Goal: Information Seeking & Learning: Learn about a topic

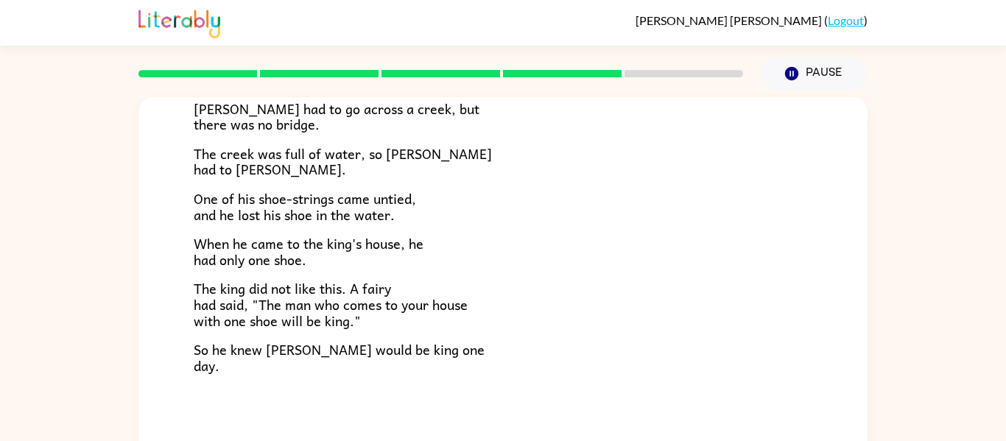
scroll to position [77, 0]
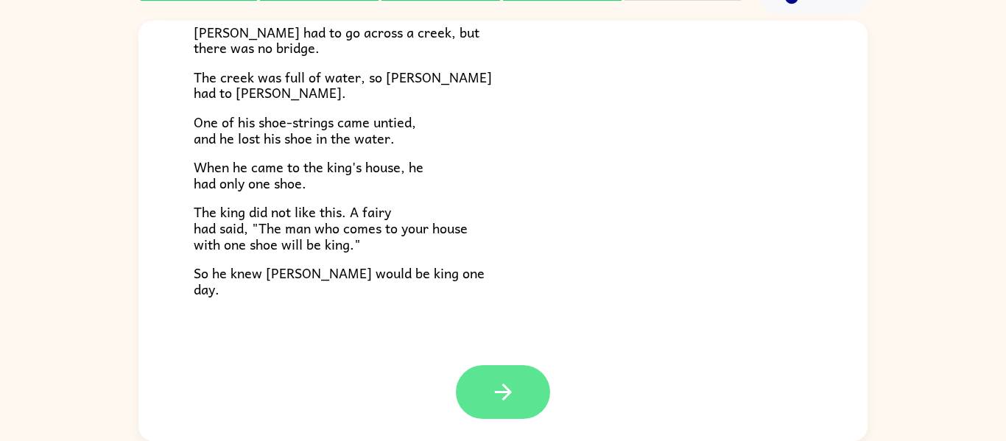
click at [524, 401] on button "button" at bounding box center [503, 392] width 94 height 54
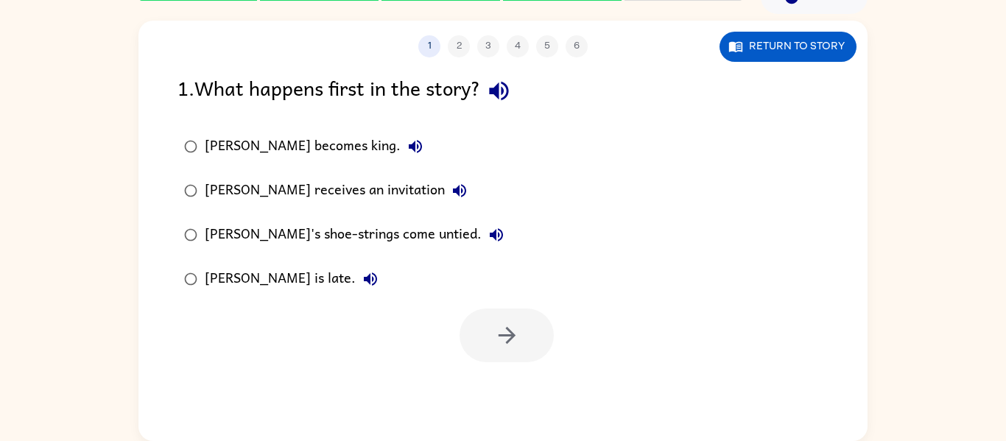
scroll to position [0, 0]
click at [304, 190] on div "[PERSON_NAME] receives an invitation" at bounding box center [339, 190] width 269 height 29
click at [515, 325] on icon "button" at bounding box center [507, 335] width 26 height 26
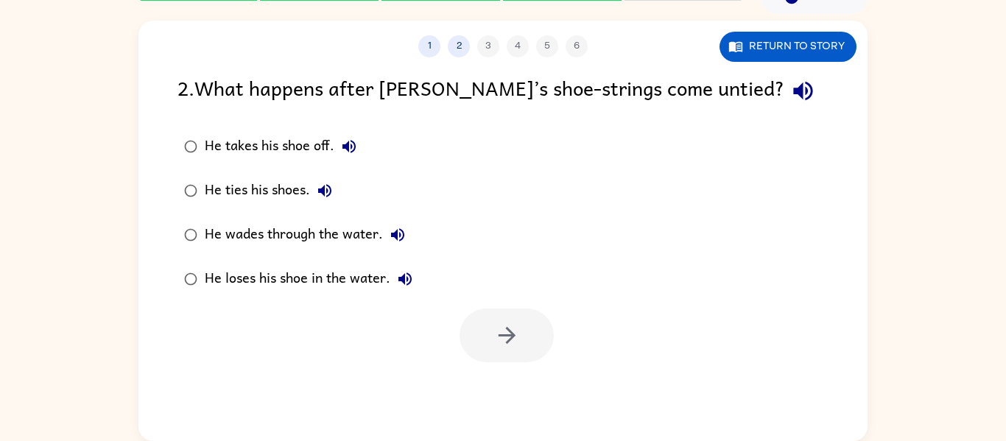
click at [382, 274] on div "He loses his shoe in the water." at bounding box center [312, 278] width 215 height 29
click at [514, 325] on icon "button" at bounding box center [507, 335] width 26 height 26
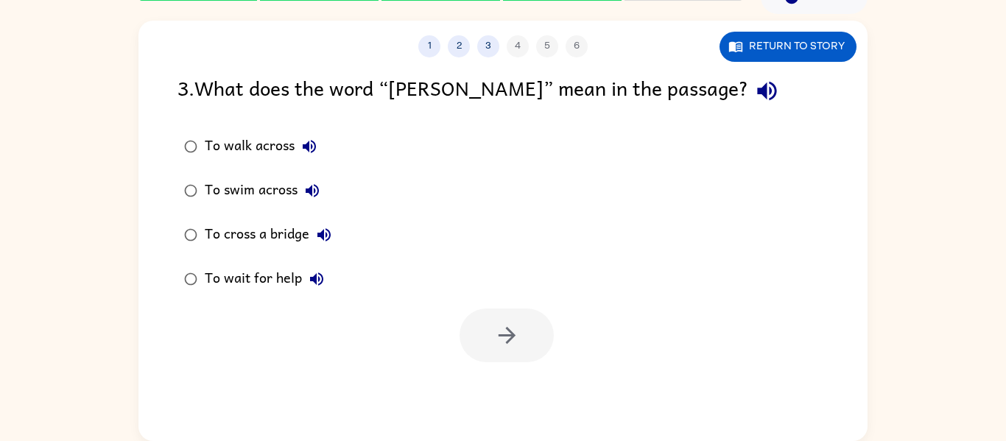
click at [258, 142] on div "To walk across" at bounding box center [264, 146] width 119 height 29
click at [476, 326] on button "button" at bounding box center [506, 335] width 94 height 54
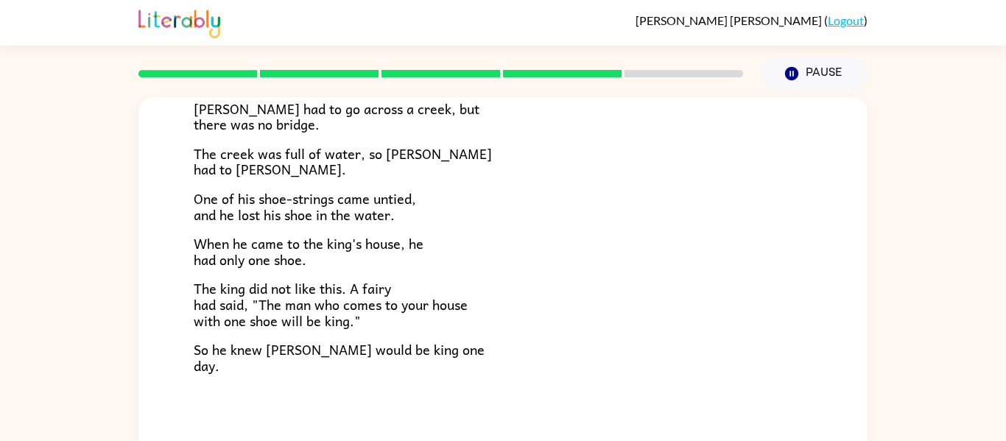
scroll to position [77, 0]
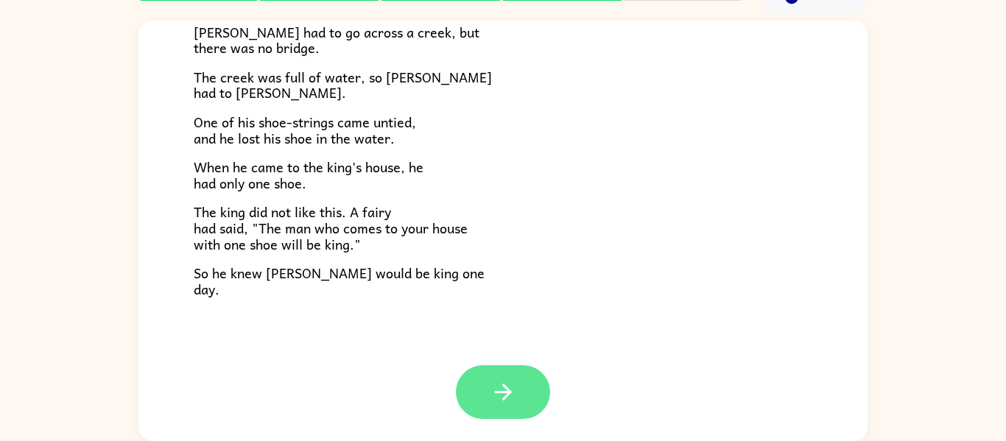
click at [522, 375] on button "button" at bounding box center [503, 392] width 94 height 54
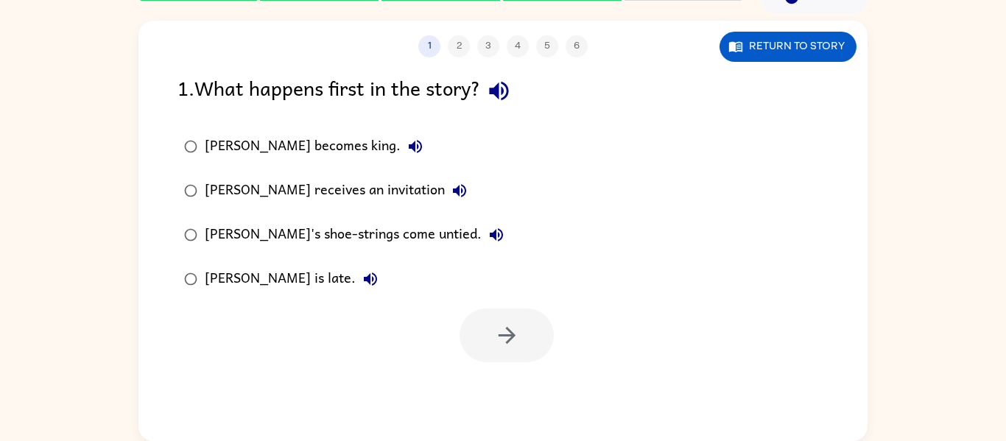
scroll to position [0, 0]
click at [313, 227] on div "[PERSON_NAME]'s shoe-strings come untied." at bounding box center [358, 234] width 306 height 29
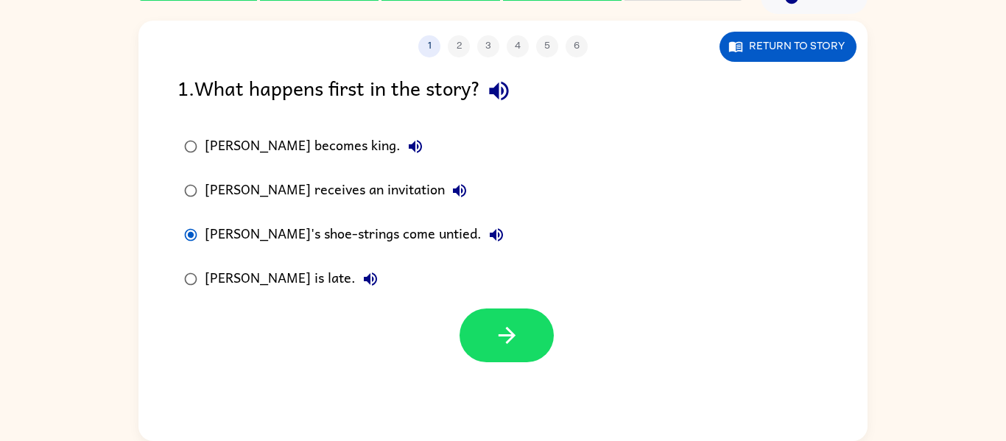
click at [331, 186] on div "[PERSON_NAME] receives an invitation" at bounding box center [339, 190] width 269 height 29
click at [487, 326] on button "button" at bounding box center [506, 335] width 94 height 54
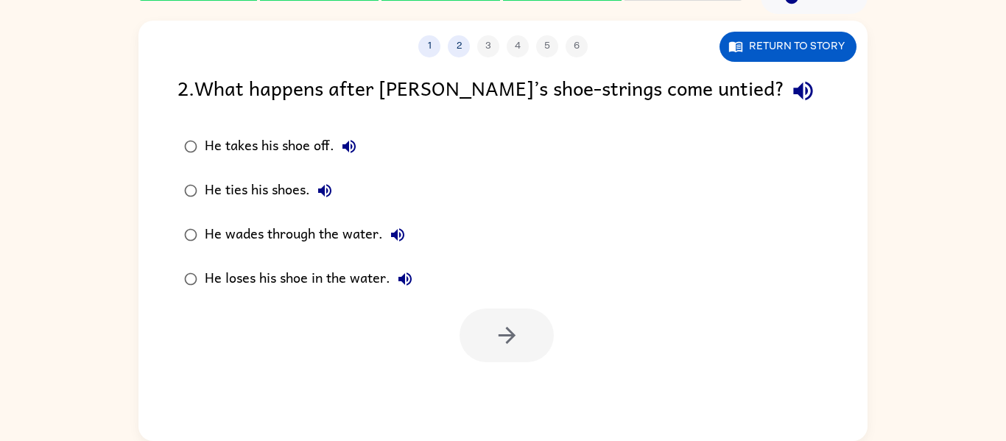
click at [304, 283] on div "He loses his shoe in the water." at bounding box center [312, 278] width 215 height 29
click at [520, 345] on button "button" at bounding box center [506, 335] width 94 height 54
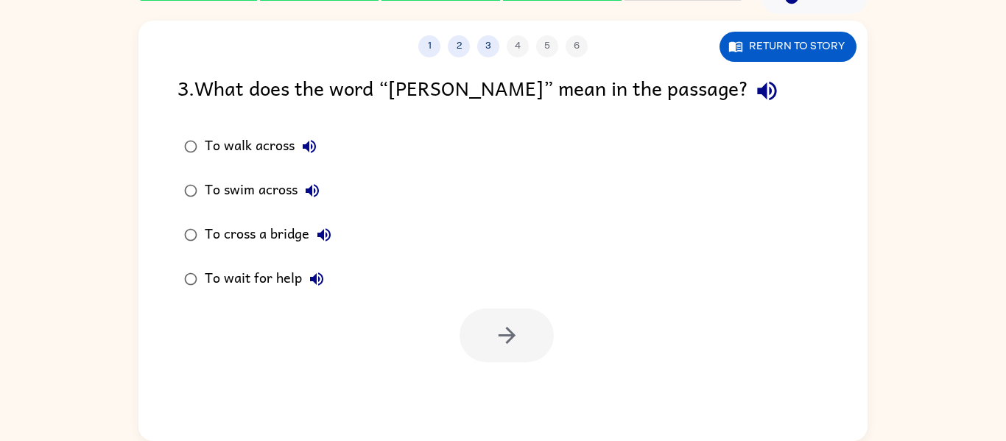
click at [297, 148] on button "To walk across" at bounding box center [308, 146] width 29 height 29
click at [263, 139] on div "To walk across" at bounding box center [264, 146] width 119 height 29
click at [490, 346] on button "button" at bounding box center [506, 335] width 94 height 54
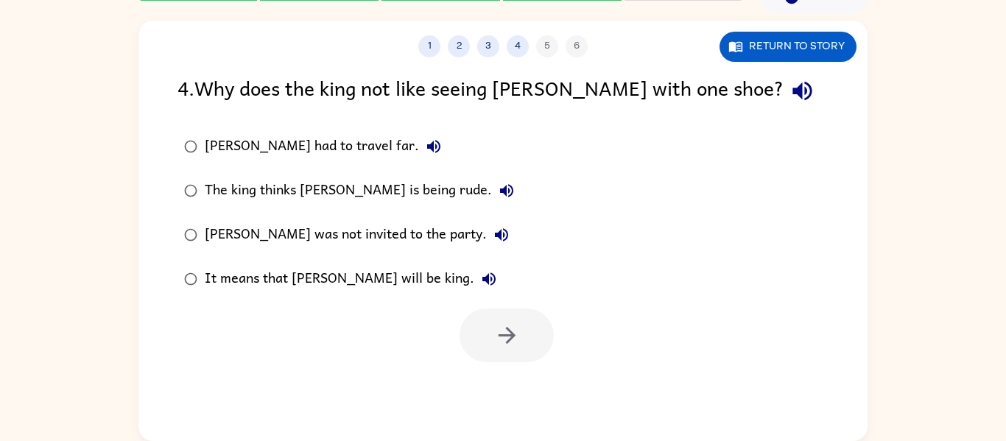
click at [343, 275] on div "It means that [PERSON_NAME] will be king." at bounding box center [354, 278] width 299 height 29
click at [530, 340] on button "button" at bounding box center [506, 335] width 94 height 54
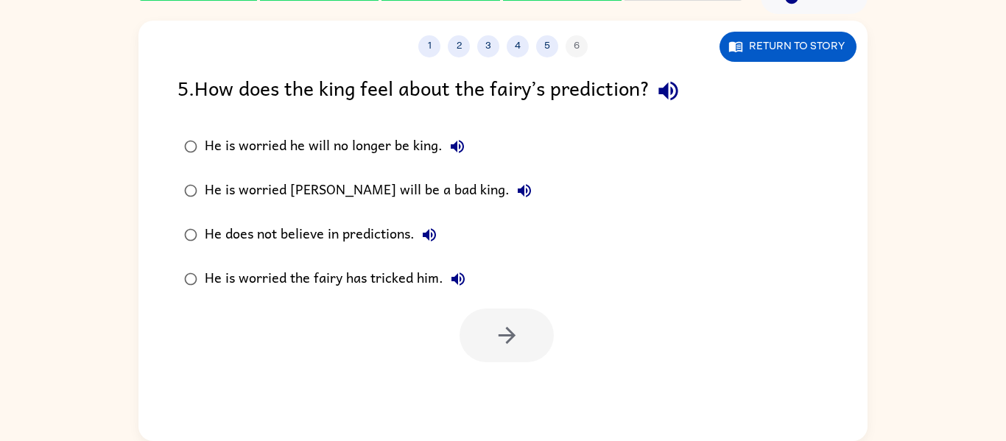
click at [420, 272] on div "He is worried the fairy has tricked him." at bounding box center [339, 278] width 268 height 29
click at [517, 335] on icon "button" at bounding box center [507, 335] width 26 height 26
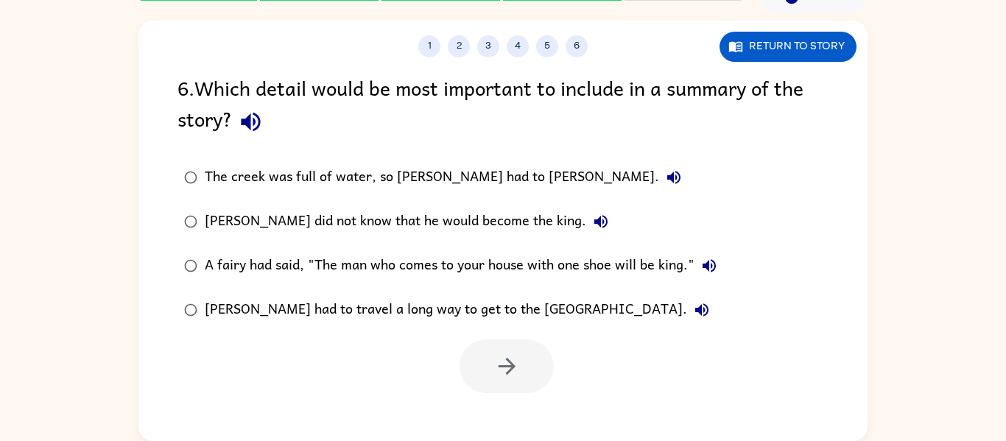
click at [465, 230] on div "[PERSON_NAME] did not know that he would become the king." at bounding box center [410, 221] width 411 height 29
click at [495, 376] on icon "button" at bounding box center [507, 366] width 26 height 26
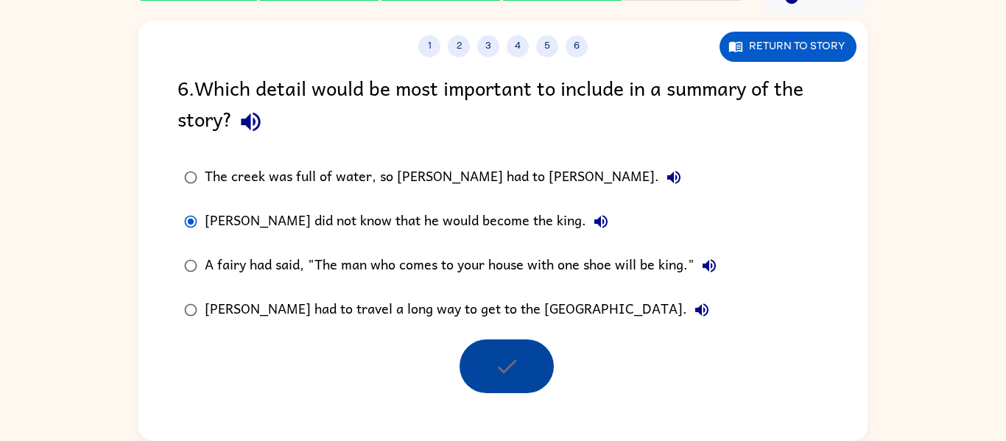
scroll to position [50, 0]
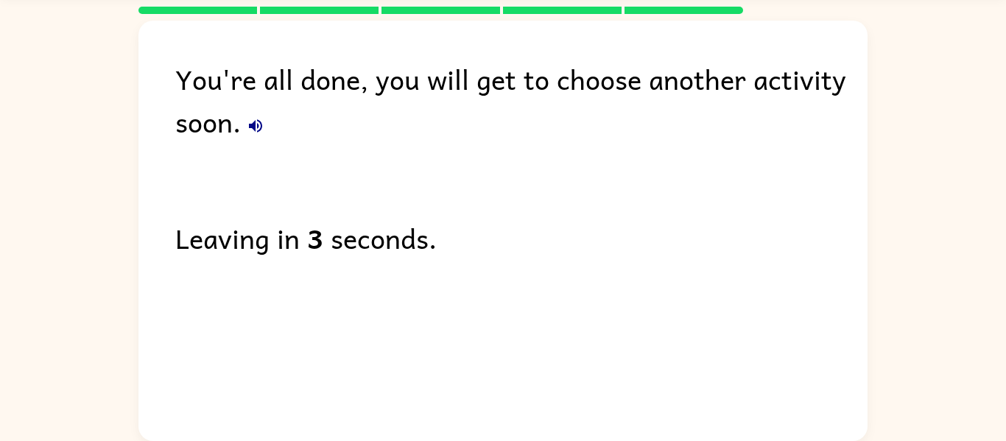
click at [597, 169] on div "You're all done, you will get to choose another activity soon. Leaving in 3 sec…" at bounding box center [502, 227] width 729 height 413
